Goal: Go to known website: Go to known website

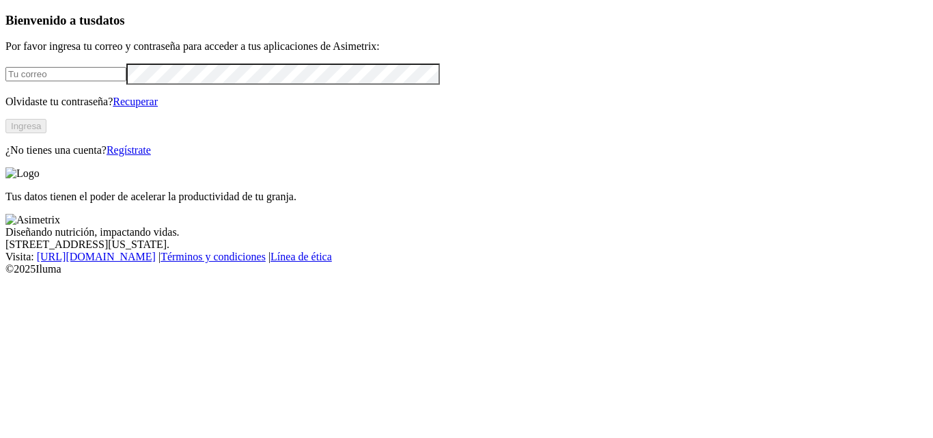
click at [74, 81] on input "email" at bounding box center [65, 74] width 121 height 14
type input "anderson.rojas@aliar.com.co"
click input "submit" at bounding box center [0, 0] width 0 height 0
